Goal: Book appointment/travel/reservation

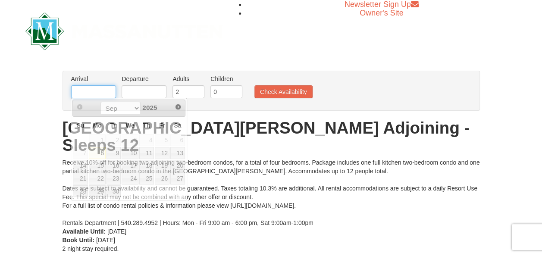
click at [107, 89] on input "text" at bounding box center [93, 91] width 45 height 13
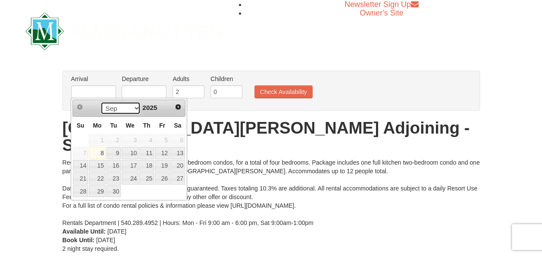
click at [134, 107] on select "Sep Oct Nov Dec" at bounding box center [121, 108] width 40 height 13
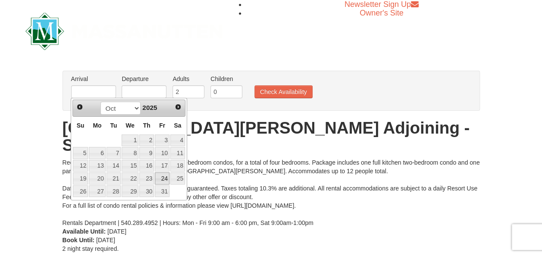
click at [166, 180] on link "24" at bounding box center [162, 179] width 15 height 12
type input "[DATE]"
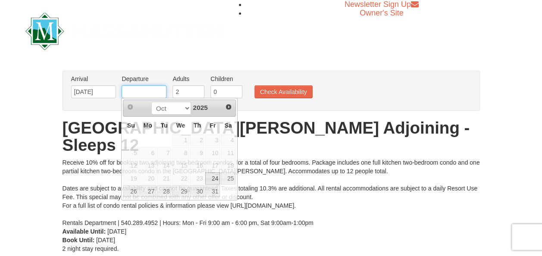
click at [141, 93] on input "text" at bounding box center [144, 91] width 45 height 13
click at [130, 193] on link "26" at bounding box center [130, 192] width 15 height 12
type input "[DATE]"
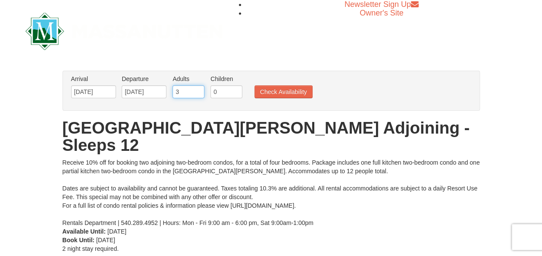
click at [198, 88] on input "3" at bounding box center [189, 91] width 32 height 13
type input "4"
click at [198, 88] on input "4" at bounding box center [189, 91] width 32 height 13
click at [236, 89] on input "1" at bounding box center [227, 91] width 32 height 13
type input "2"
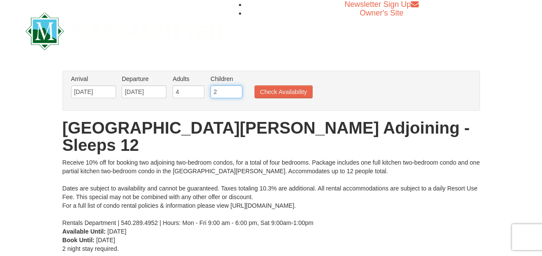
click at [236, 89] on input "2" at bounding box center [227, 91] width 32 height 13
click at [268, 89] on button "Check Availability" at bounding box center [284, 91] width 58 height 13
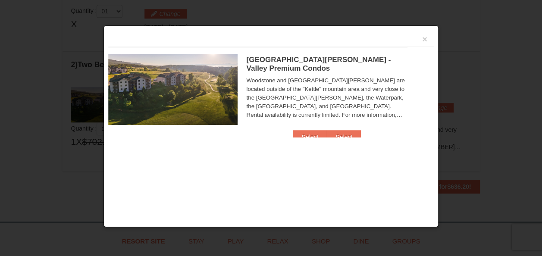
scroll to position [263, 0]
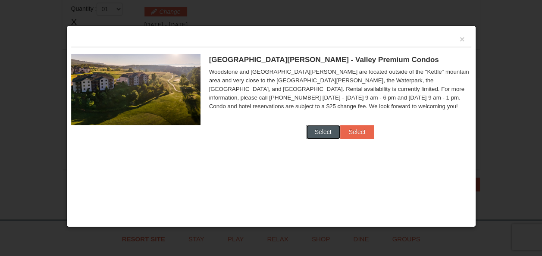
click at [323, 132] on button "Select" at bounding box center [323, 132] width 34 height 14
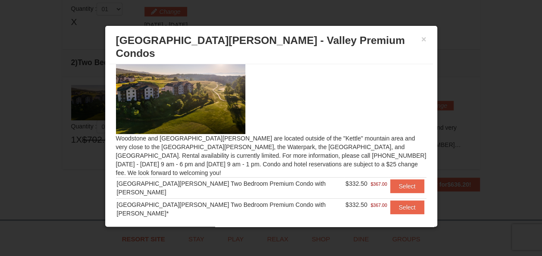
scroll to position [14, 0]
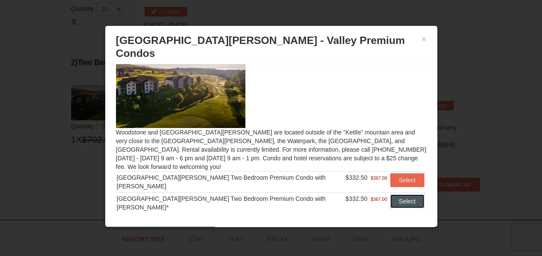
click at [394, 195] on button "Select" at bounding box center [408, 202] width 34 height 14
